Goal: Find specific page/section: Find specific page/section

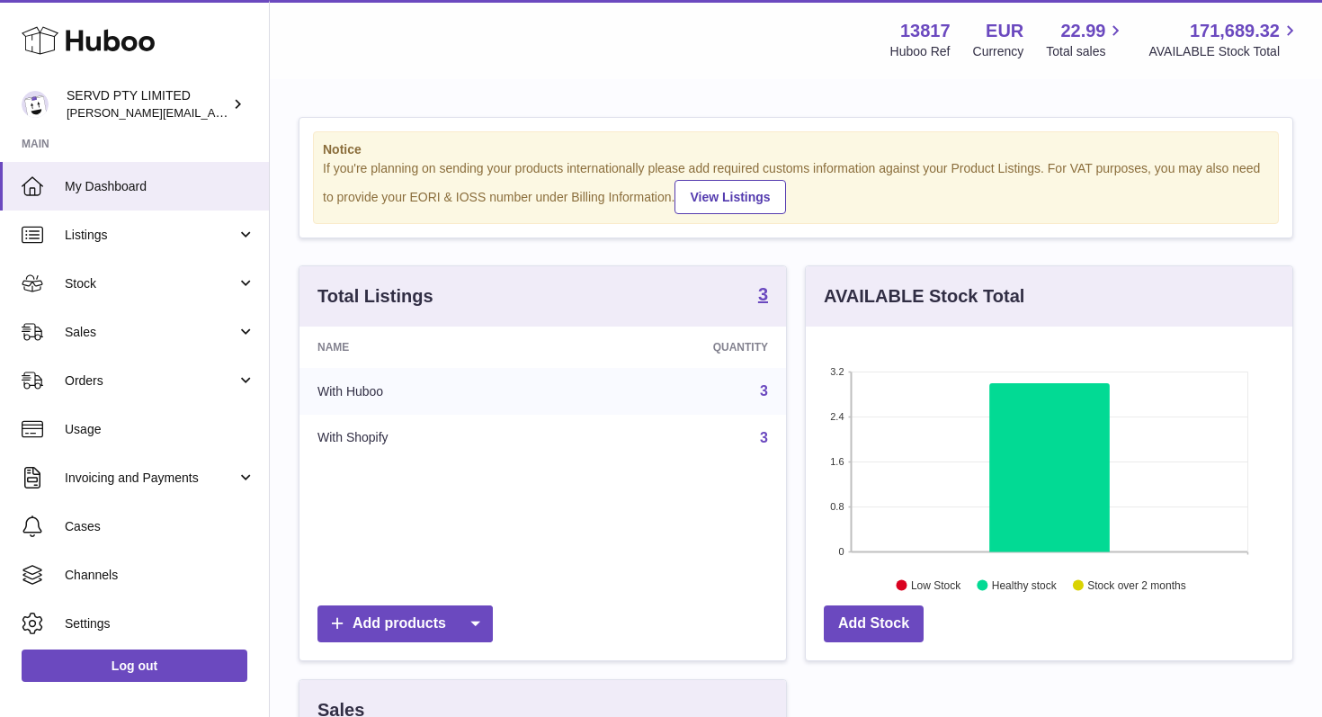
scroll to position [281, 487]
click at [76, 281] on span "Stock" at bounding box center [151, 283] width 172 height 17
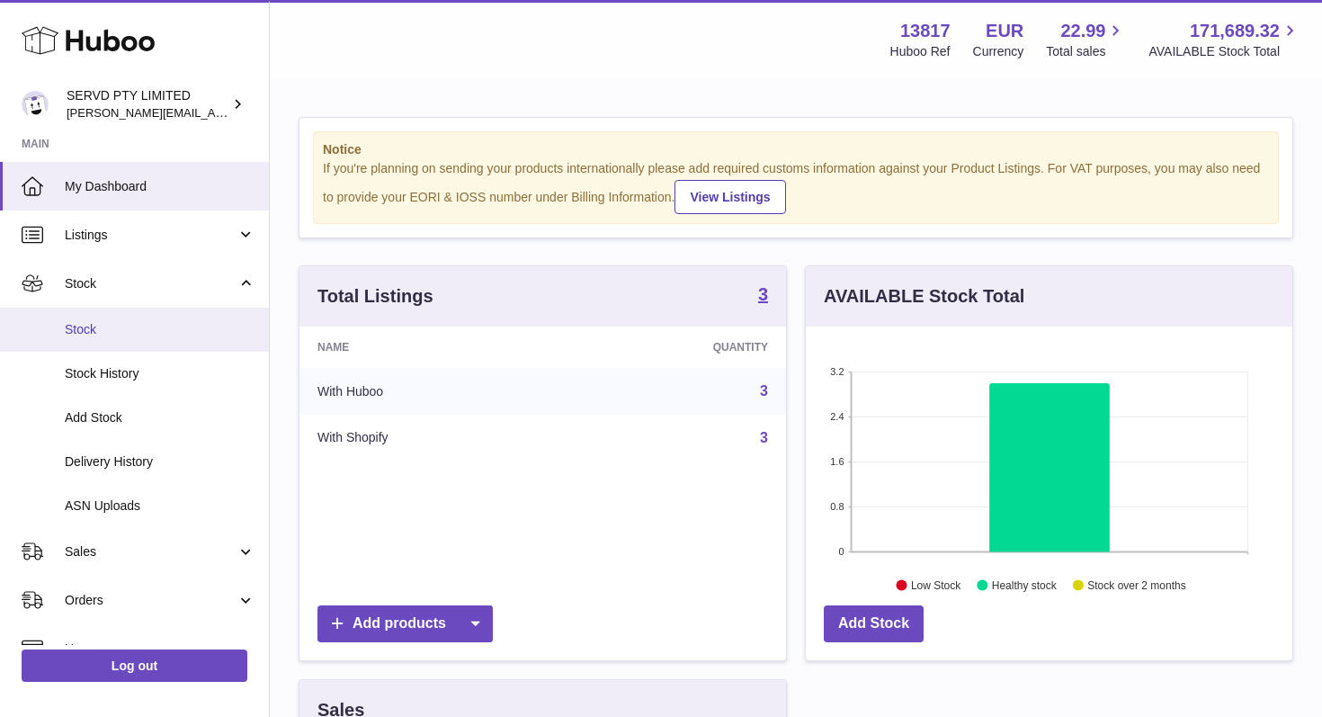
click at [83, 321] on span "Stock" at bounding box center [160, 329] width 191 height 17
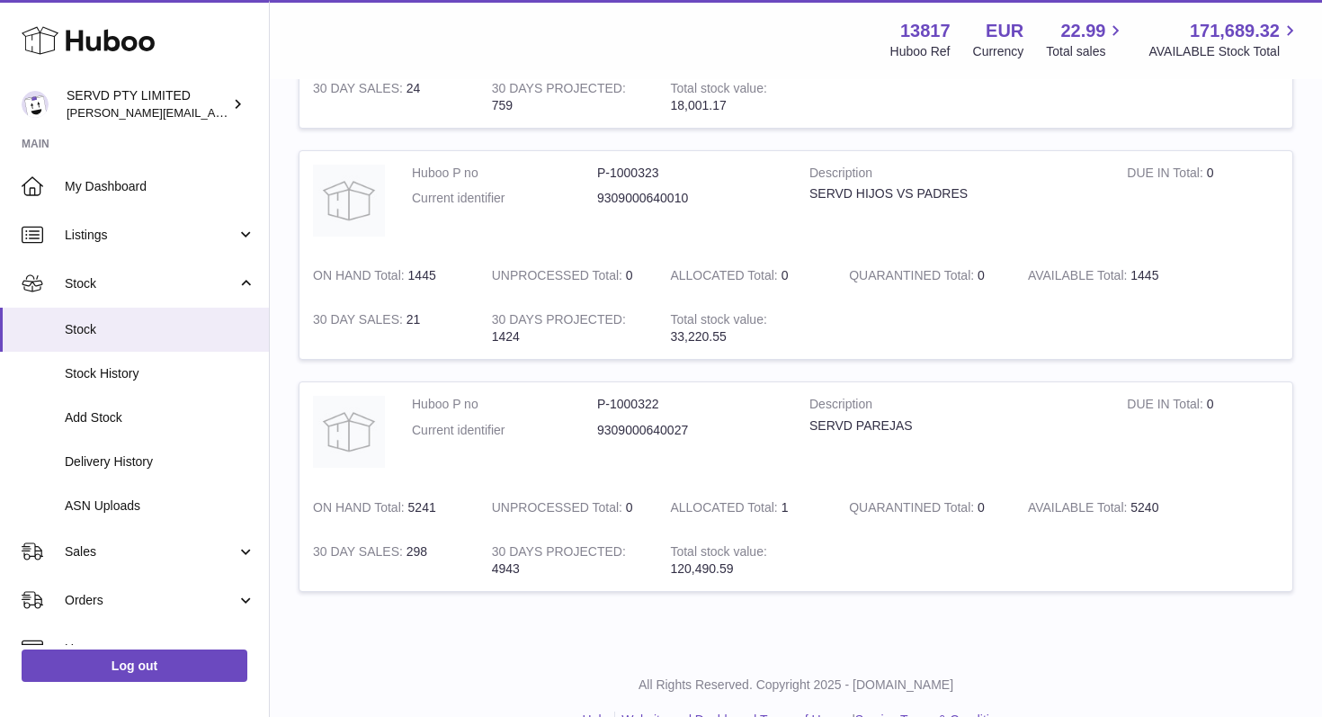
scroll to position [402, 0]
drag, startPoint x: 807, startPoint y: 428, endPoint x: 860, endPoint y: 435, distance: 53.6
click at [860, 435] on td "Description SERVD PAREJAS" at bounding box center [955, 435] width 318 height 103
click at [860, 435] on div "SERVD PAREJAS" at bounding box center [955, 427] width 291 height 17
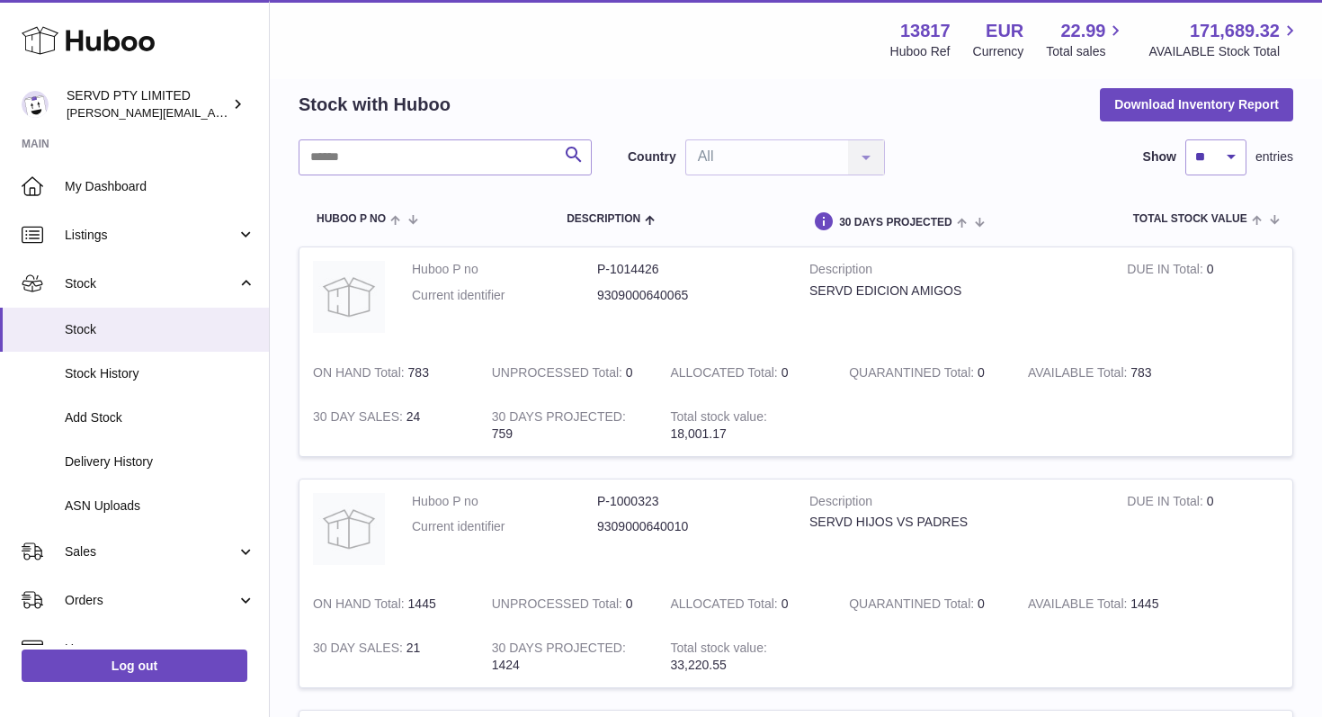
scroll to position [45, 0]
